Goal: Find specific page/section: Find specific page/section

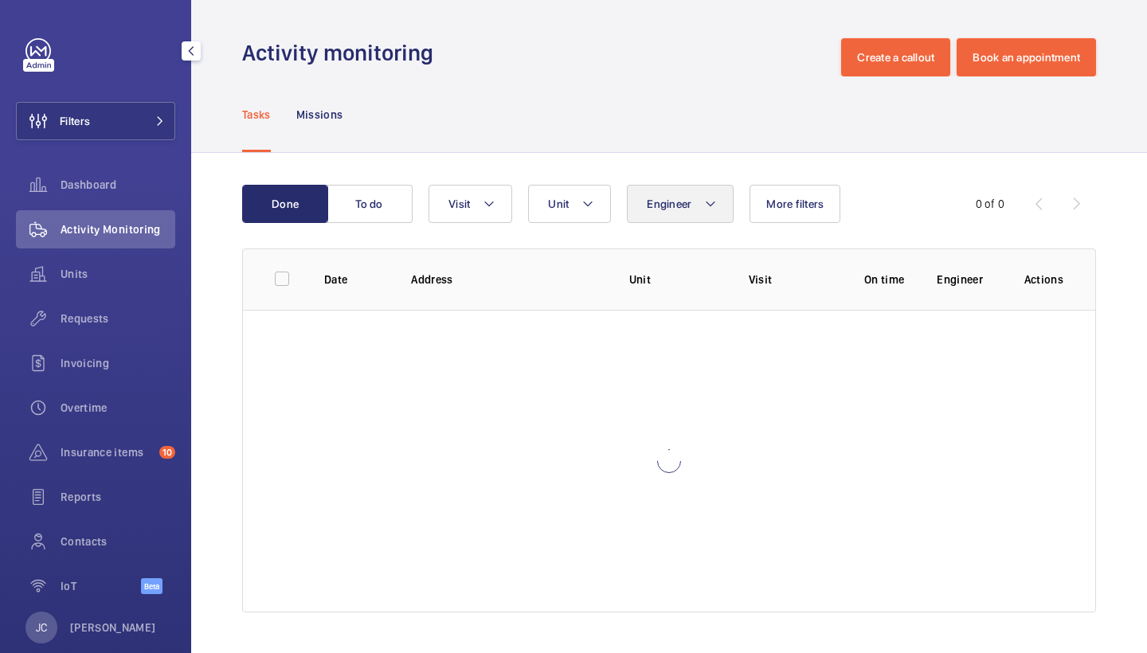
click at [697, 214] on button "Engineer" at bounding box center [680, 204] width 107 height 38
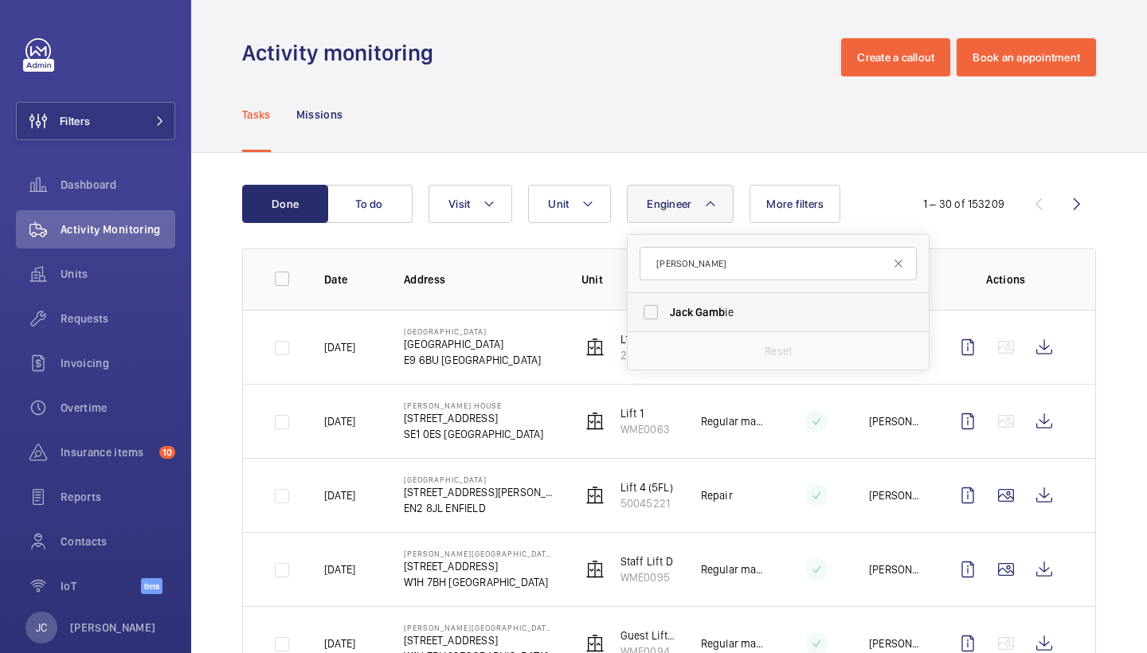
type input "[PERSON_NAME]"
click at [715, 318] on span "Gamb" at bounding box center [709, 312] width 29 height 13
click at [667, 318] on input "[PERSON_NAME] ie" at bounding box center [651, 312] width 32 height 32
checkbox input "true"
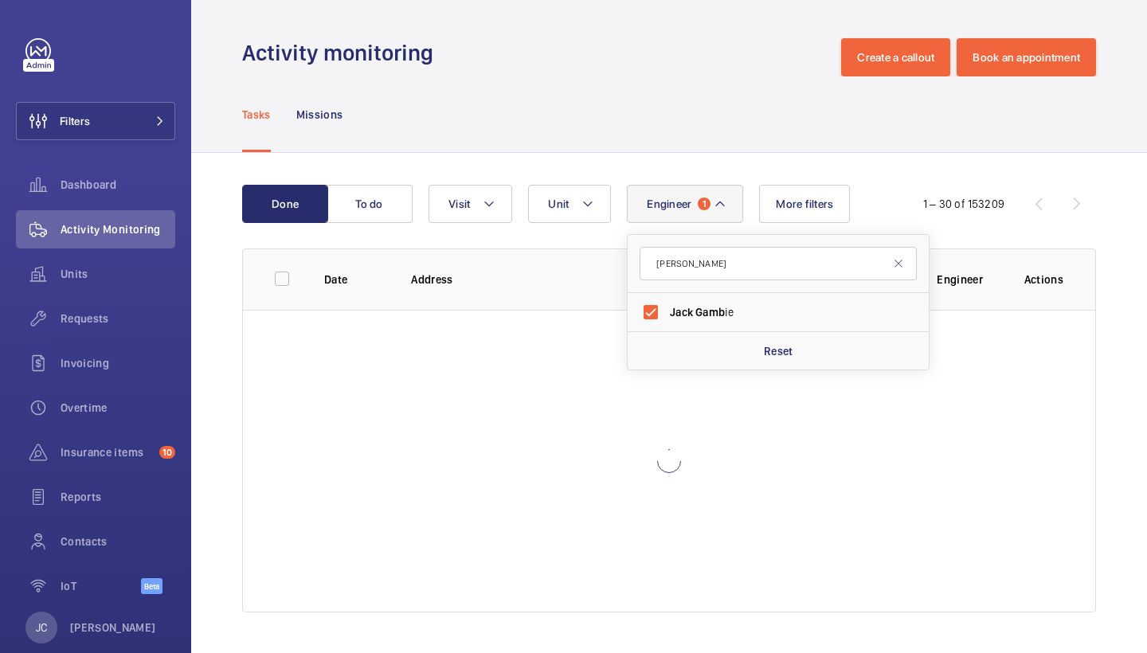
click at [679, 105] on div "Tasks Missions" at bounding box center [669, 114] width 854 height 76
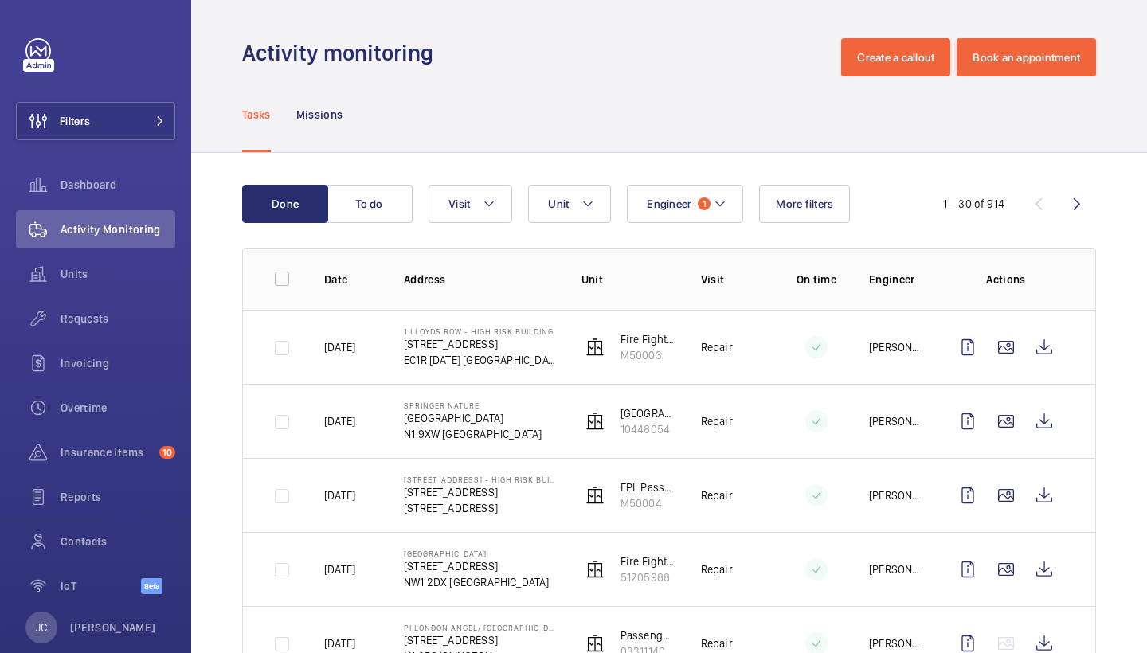
scroll to position [47, 0]
